Goal: Information Seeking & Learning: Learn about a topic

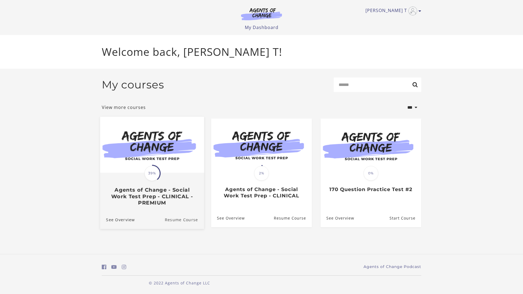
click at [182, 220] on link "Resume Course" at bounding box center [184, 219] width 39 height 18
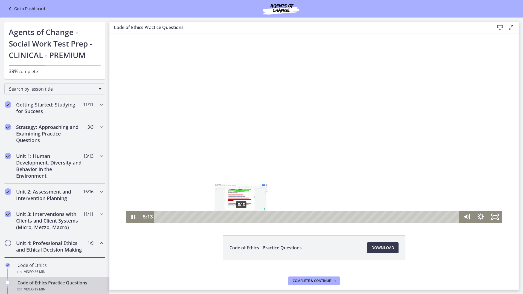
click at [239, 217] on div "5:13" at bounding box center [307, 217] width 297 height 12
click at [133, 218] on icon "Pause" at bounding box center [133, 216] width 5 height 5
click at [132, 216] on icon "Play Video" at bounding box center [134, 217] width 4 height 6
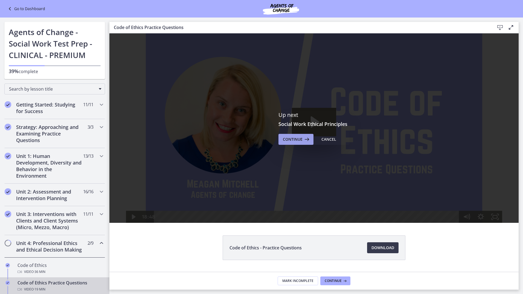
click at [296, 140] on span "Continue" at bounding box center [293, 139] width 20 height 7
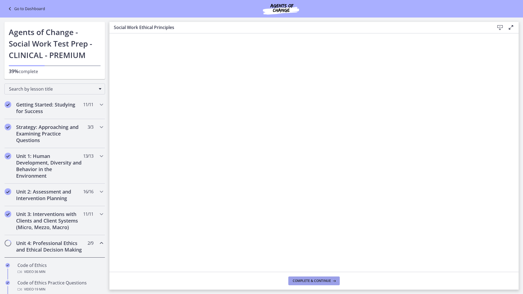
click at [319, 282] on span "Complete & continue" at bounding box center [312, 280] width 38 height 4
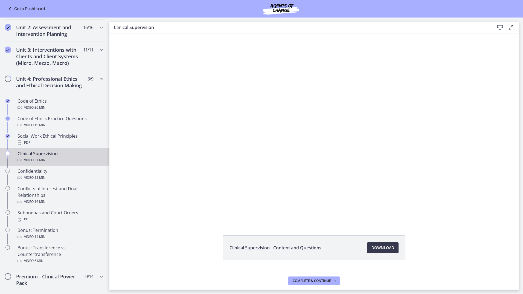
scroll to position [175, 0]
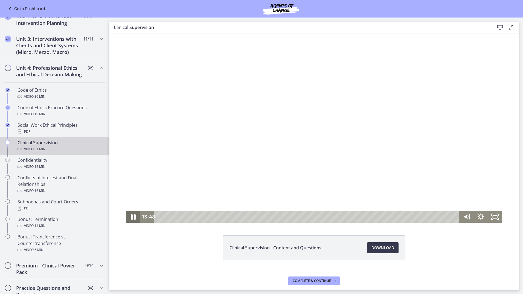
click at [131, 218] on icon "Pause" at bounding box center [132, 217] width 17 height 14
